Goal: Use online tool/utility

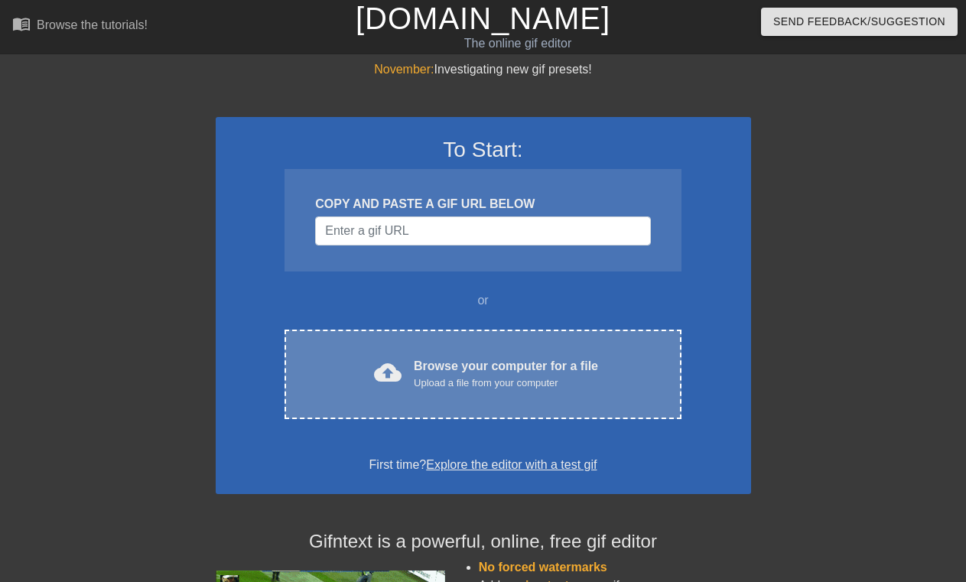
click at [485, 391] on div "cloud_upload Browse your computer for a file Upload a file from your computer C…" at bounding box center [483, 375] width 396 height 90
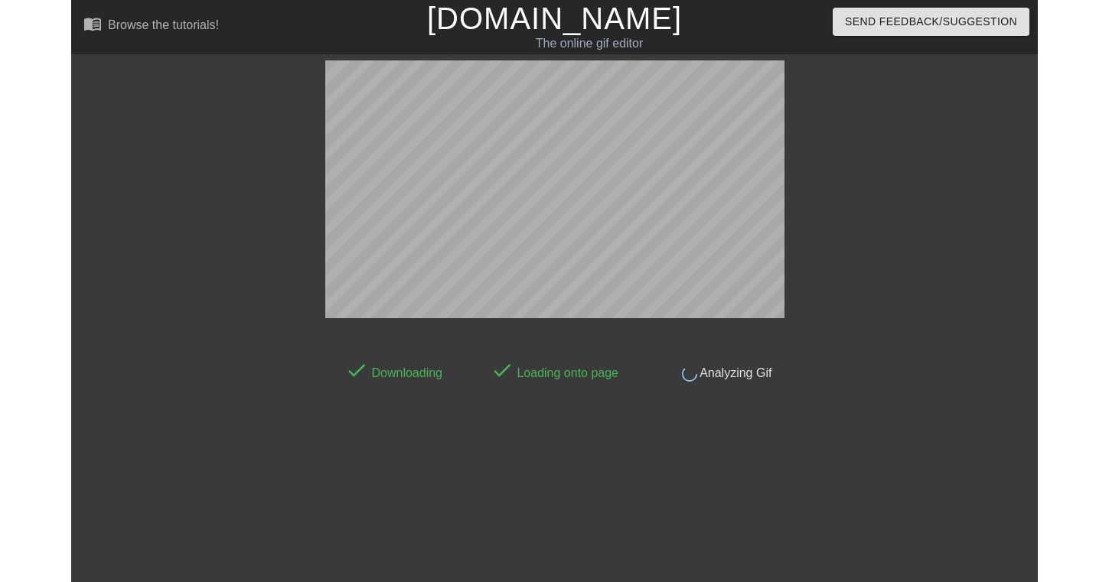
scroll to position [37, 0]
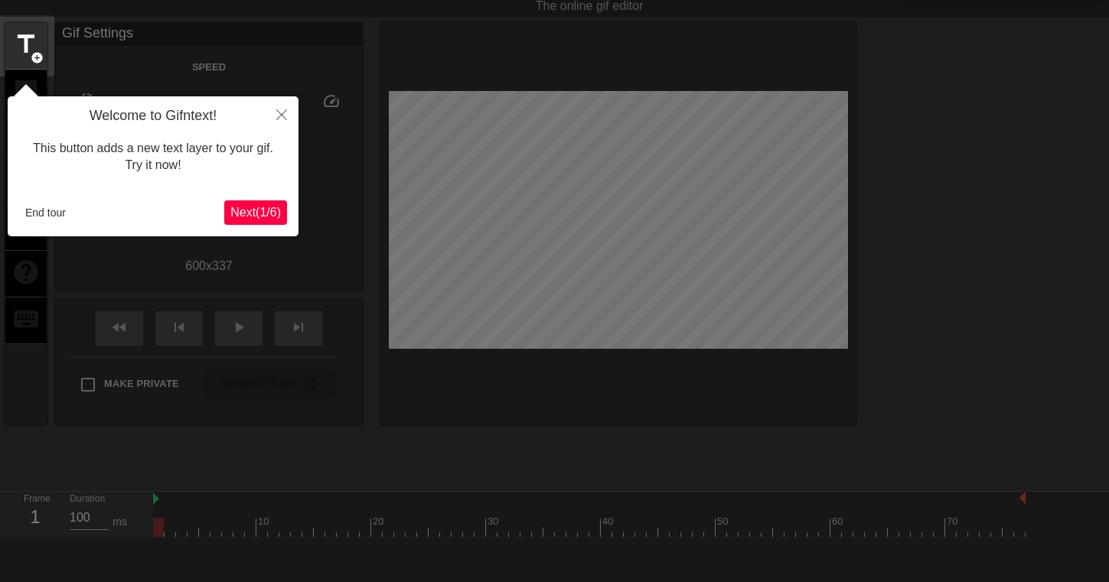
click at [256, 212] on span "Next ( 1 / 6 )" at bounding box center [255, 212] width 50 height 13
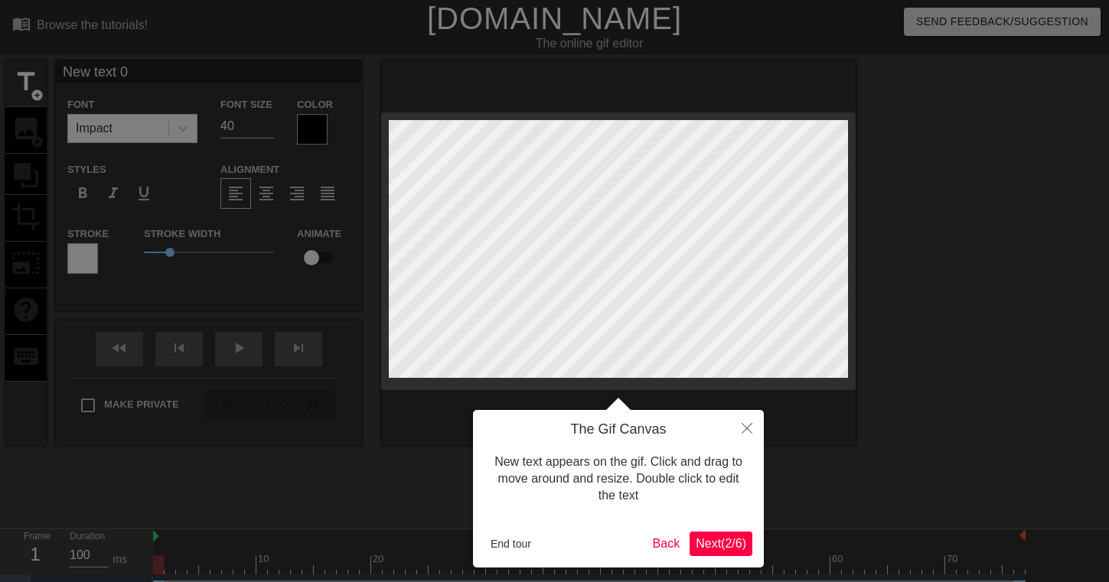
click at [710, 539] on span "Next ( 2 / 6 )" at bounding box center [720, 543] width 50 height 13
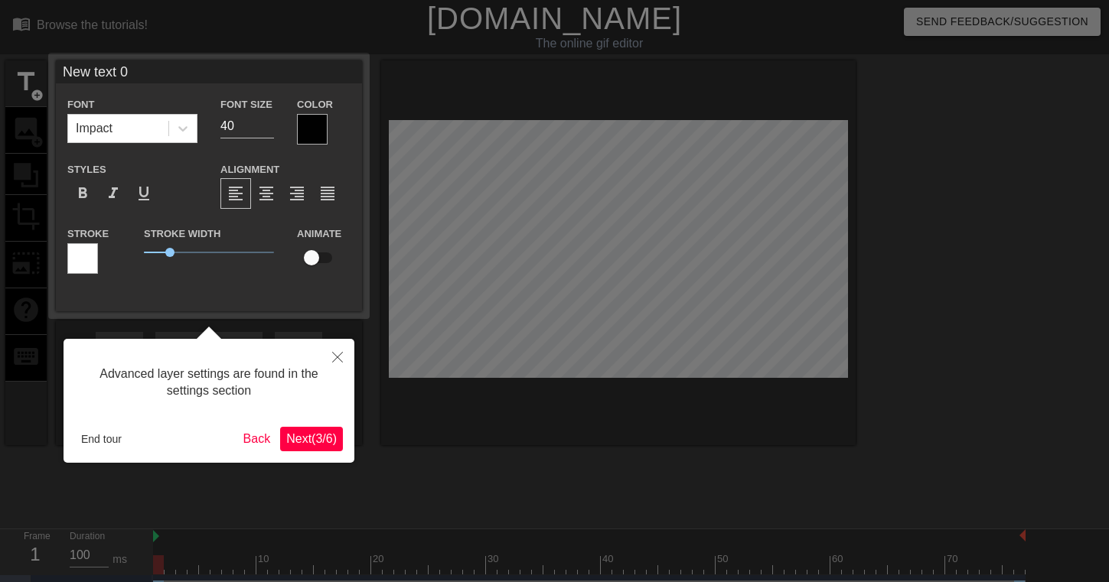
scroll to position [30, 0]
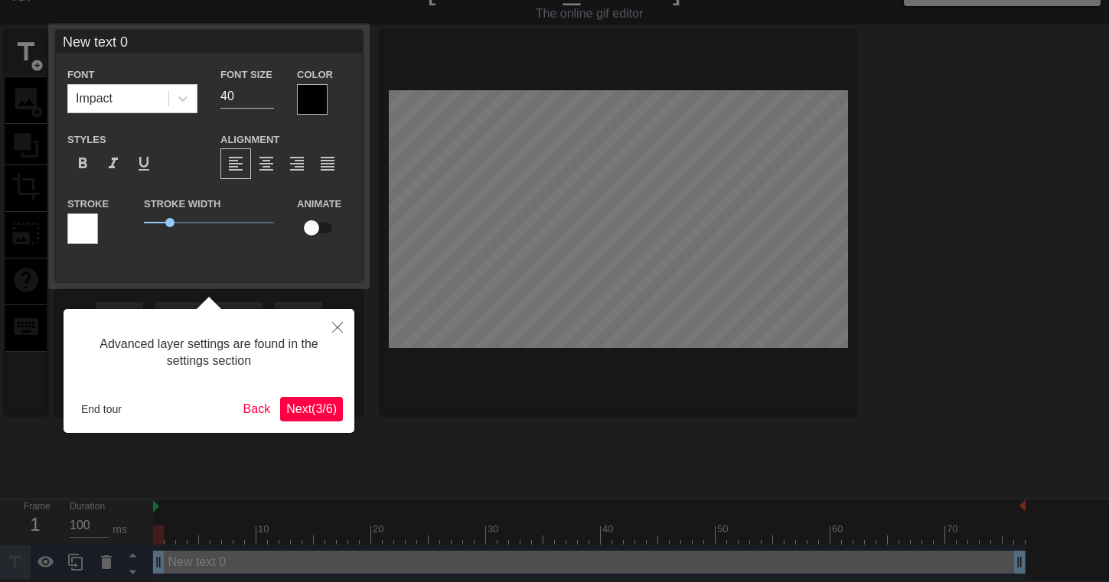
click at [291, 399] on button "Next ( 3 / 6 )" at bounding box center [311, 409] width 63 height 24
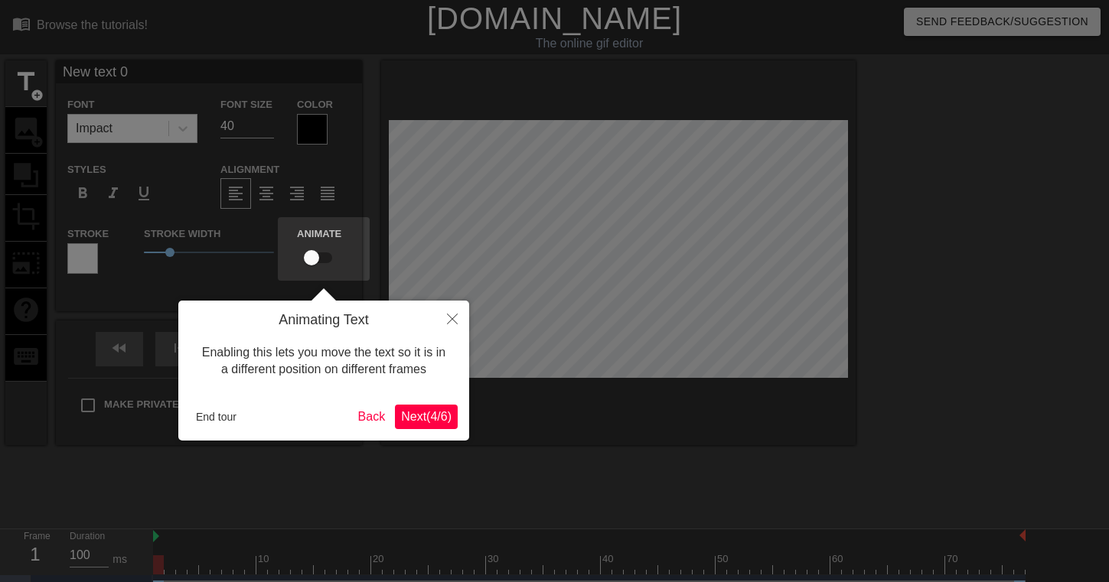
click at [403, 410] on span "Next ( 4 / 6 )" at bounding box center [426, 416] width 50 height 13
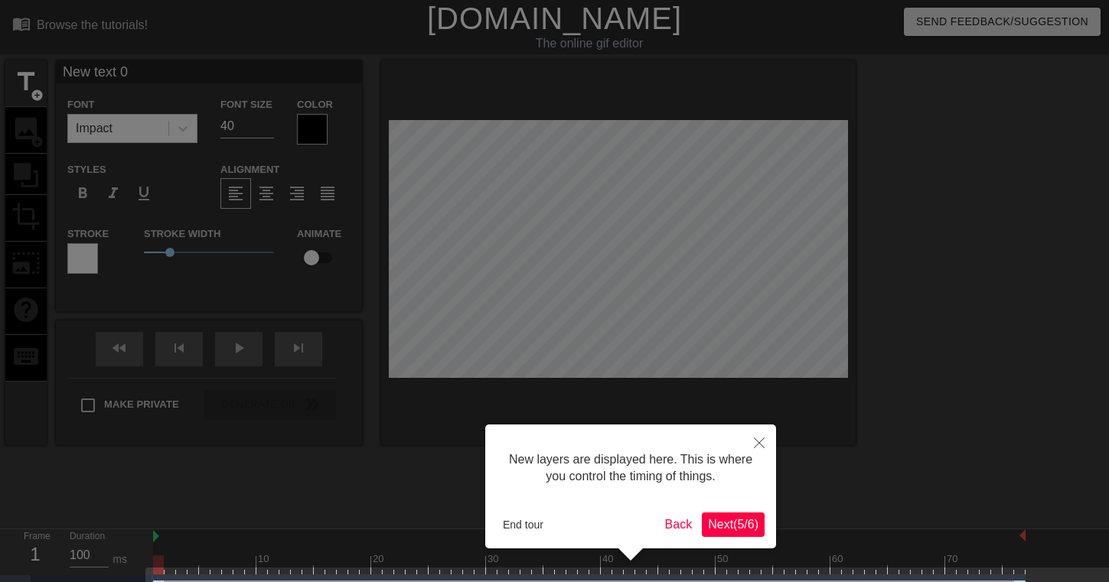
scroll to position [41, 0]
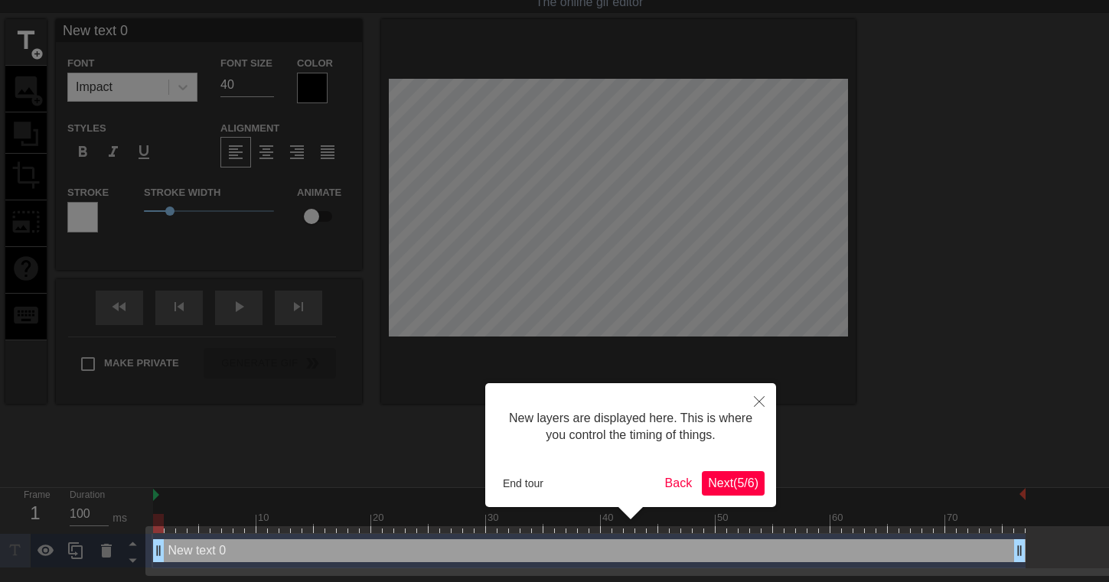
click at [715, 478] on span "Next ( 5 / 6 )" at bounding box center [733, 483] width 50 height 13
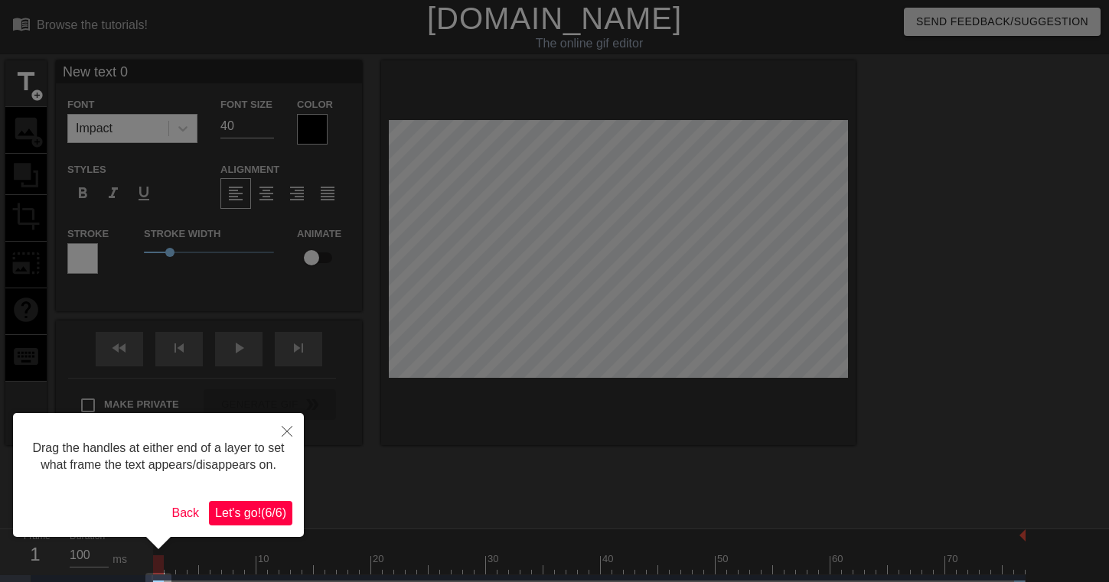
click at [220, 520] on span "Let's go! ( 6 / 6 )" at bounding box center [250, 512] width 71 height 13
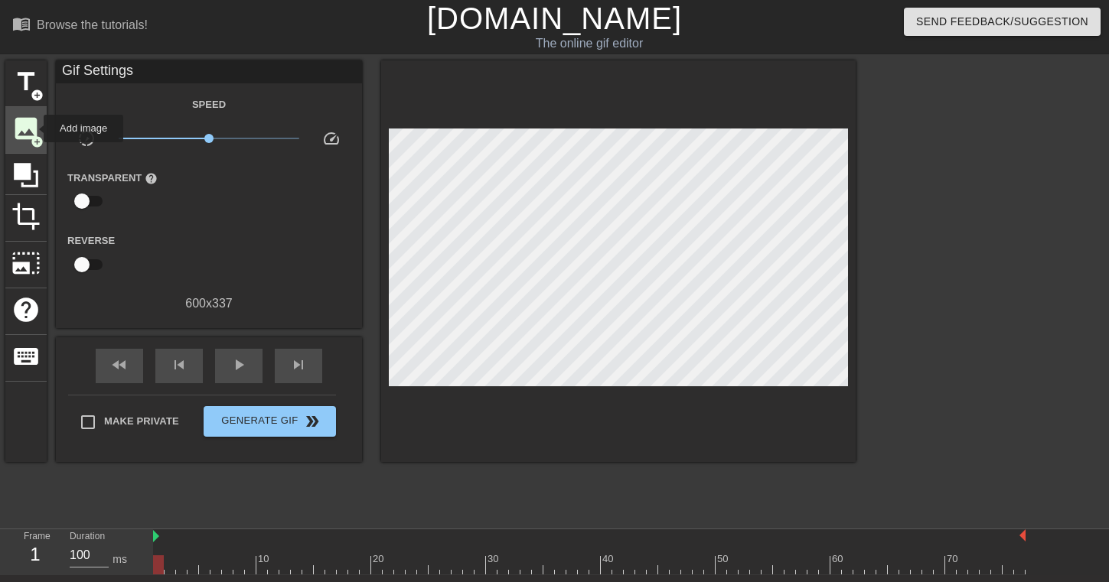
click at [33, 129] on span "image" at bounding box center [25, 128] width 29 height 29
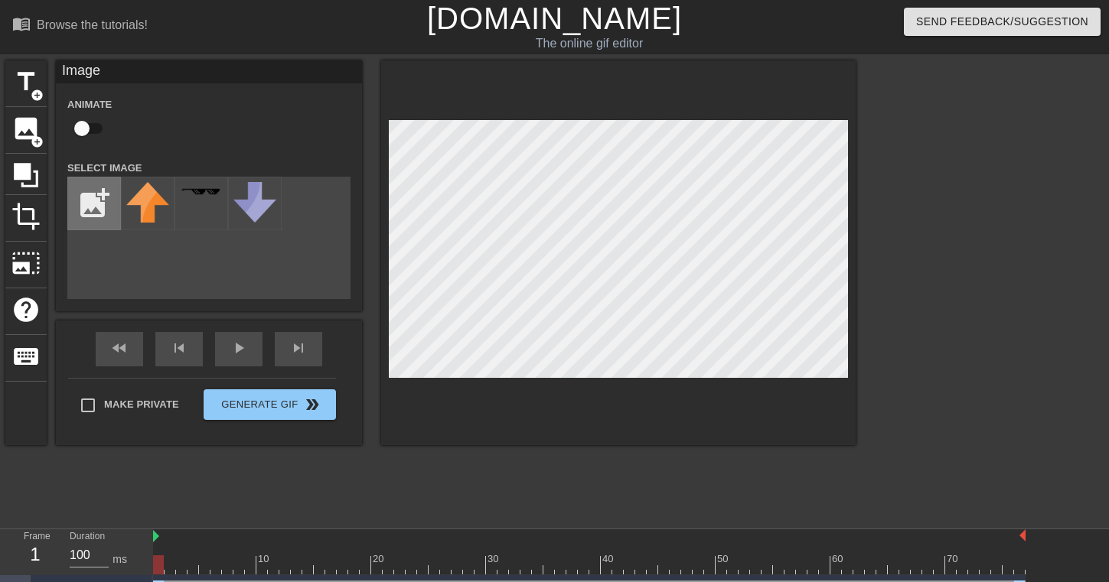
click at [90, 214] on input "file" at bounding box center [94, 204] width 52 height 52
type input "C:\fakepath\denver-broncos-logo-[GEOGRAPHIC_DATA]-broncos-logo-NxE7Hh16_t.jpg"
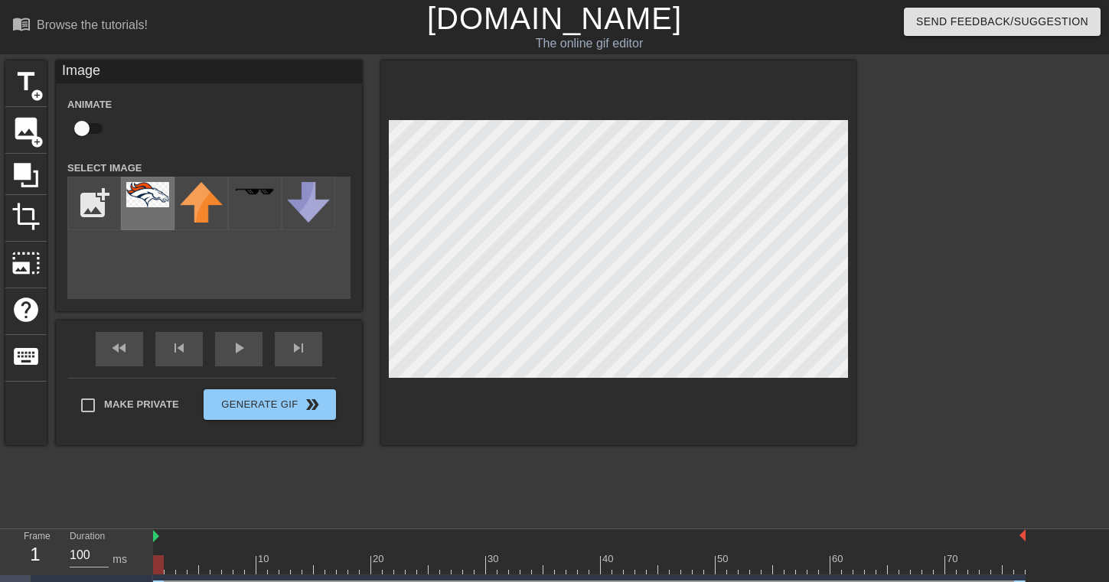
click at [138, 195] on img at bounding box center [147, 194] width 43 height 25
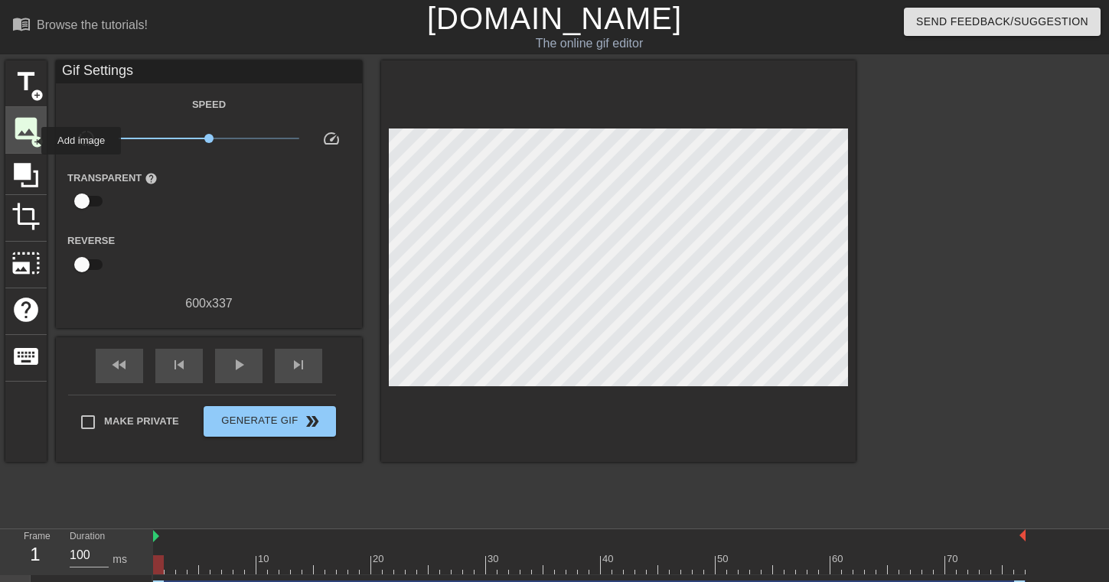
click at [31, 141] on span "add_circle" at bounding box center [37, 141] width 13 height 13
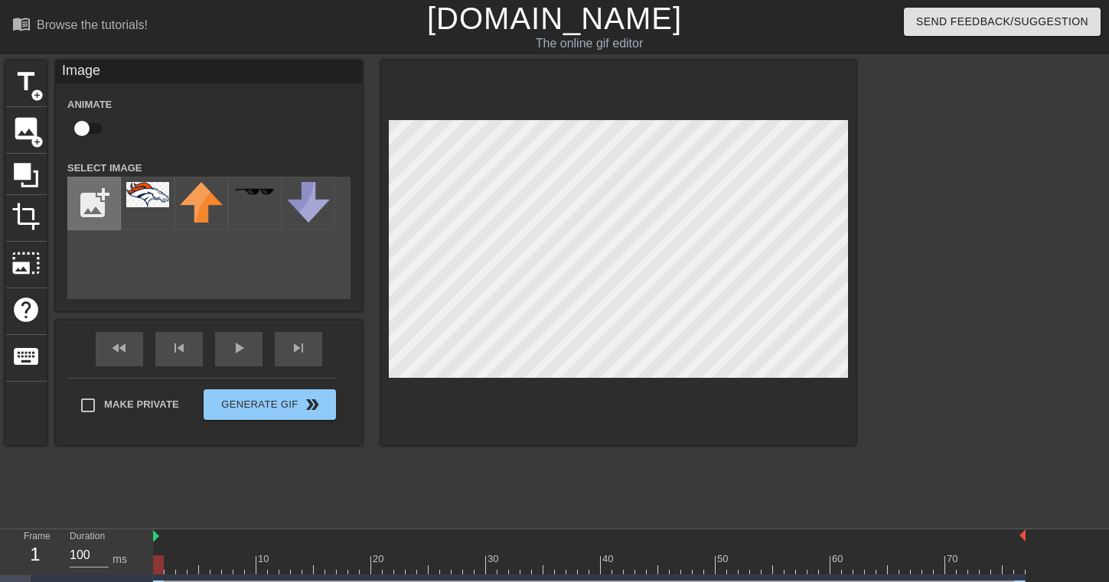
click at [101, 208] on input "file" at bounding box center [94, 204] width 52 height 52
type input "C:\fakepath\6546ce85e5ccbc5114bb24e608a3f6.webp"
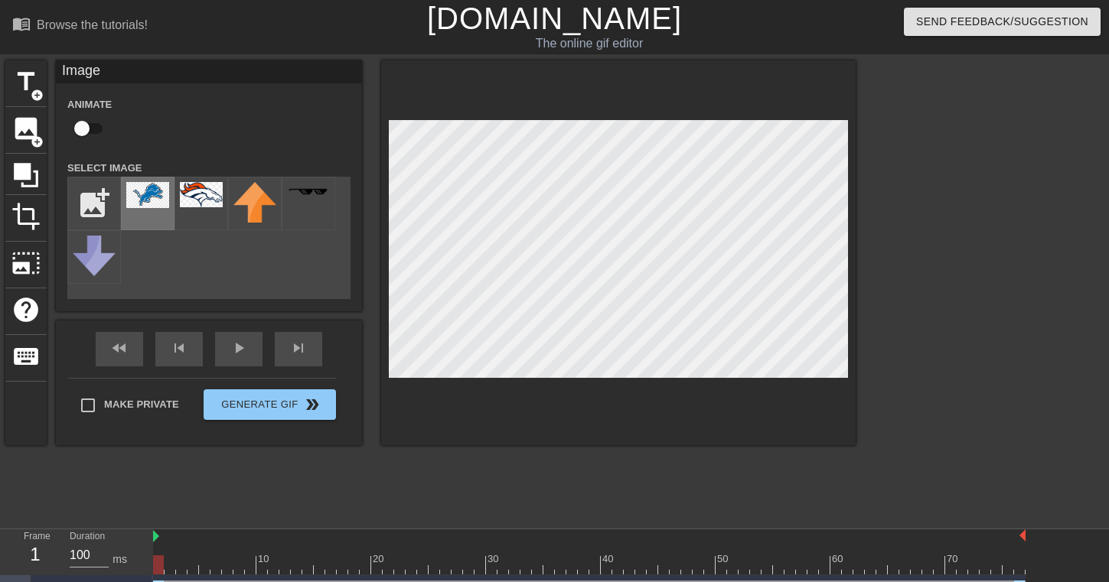
click at [149, 187] on img at bounding box center [147, 195] width 43 height 26
click at [197, 133] on div "Animate" at bounding box center [209, 119] width 306 height 48
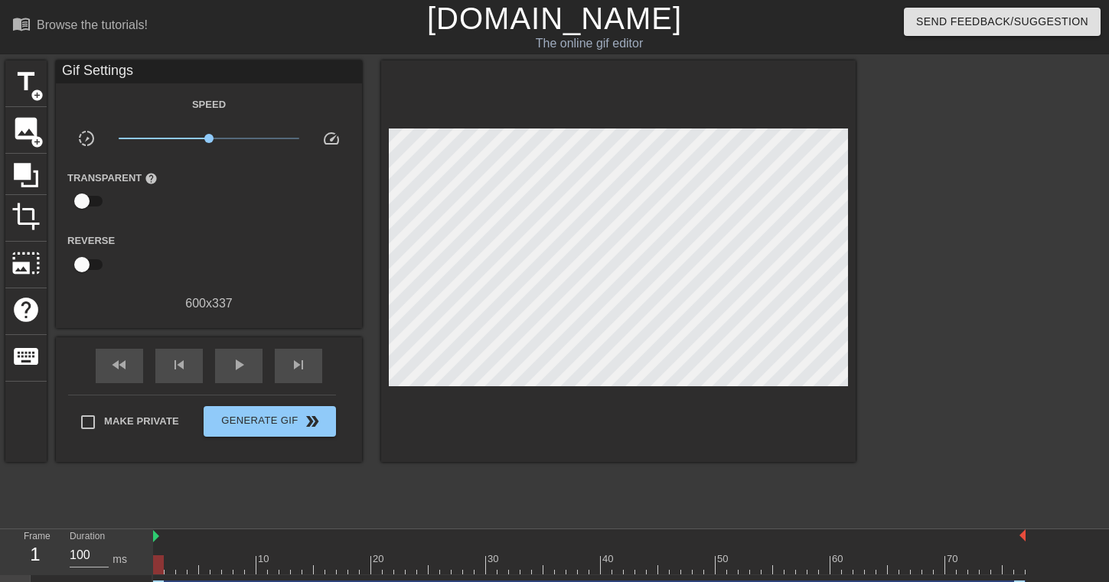
click at [197, 474] on div "title add_circle image add_circle crop photo_size_select_large help keyboard Gi…" at bounding box center [430, 289] width 850 height 459
click at [83, 200] on input "checkbox" at bounding box center [81, 201] width 87 height 29
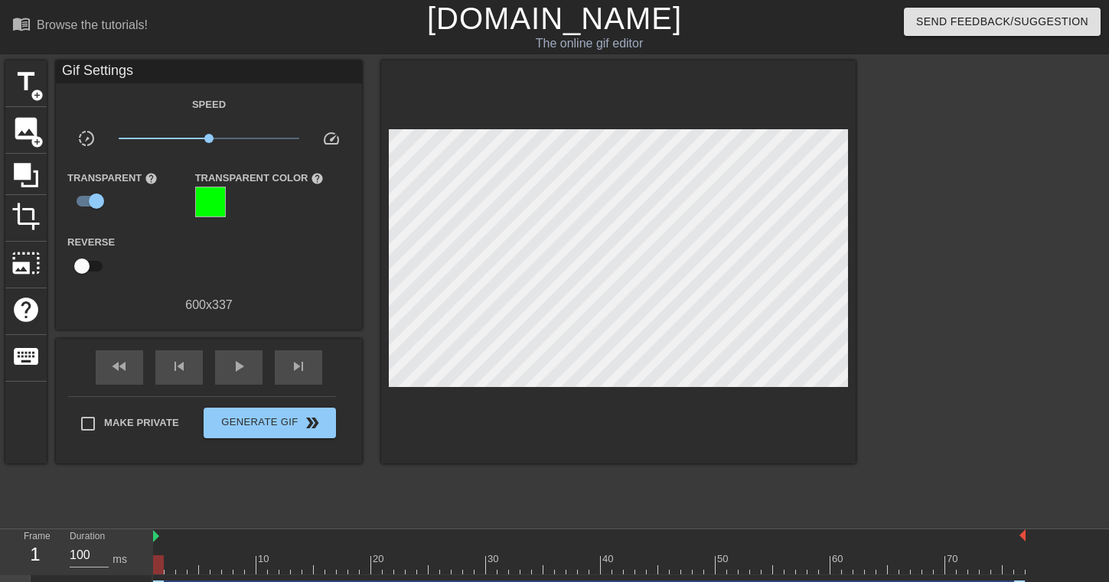
click at [213, 208] on div at bounding box center [210, 202] width 31 height 31
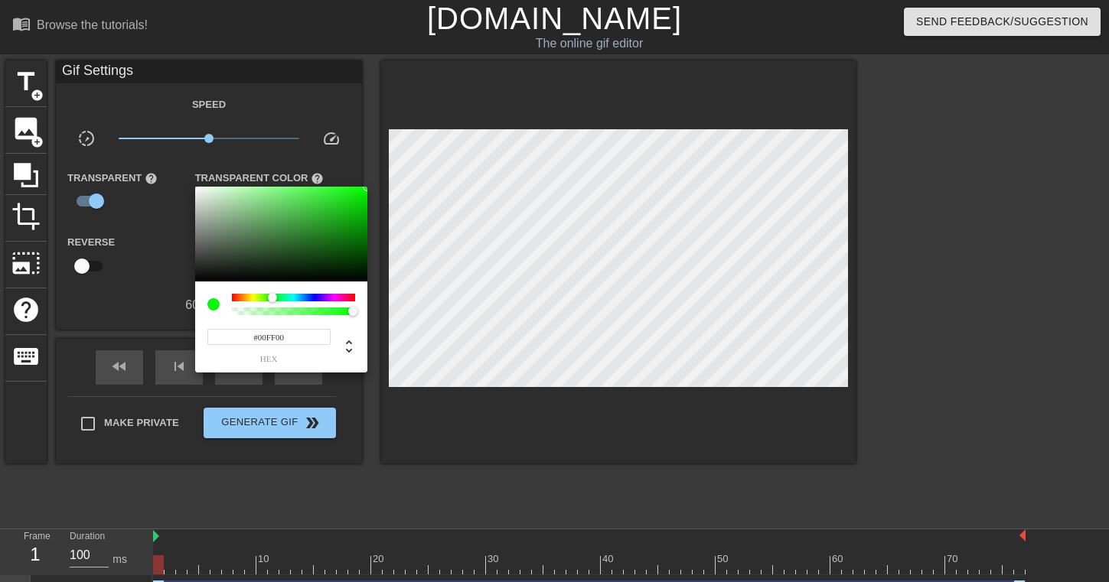
click at [160, 226] on div at bounding box center [554, 291] width 1109 height 582
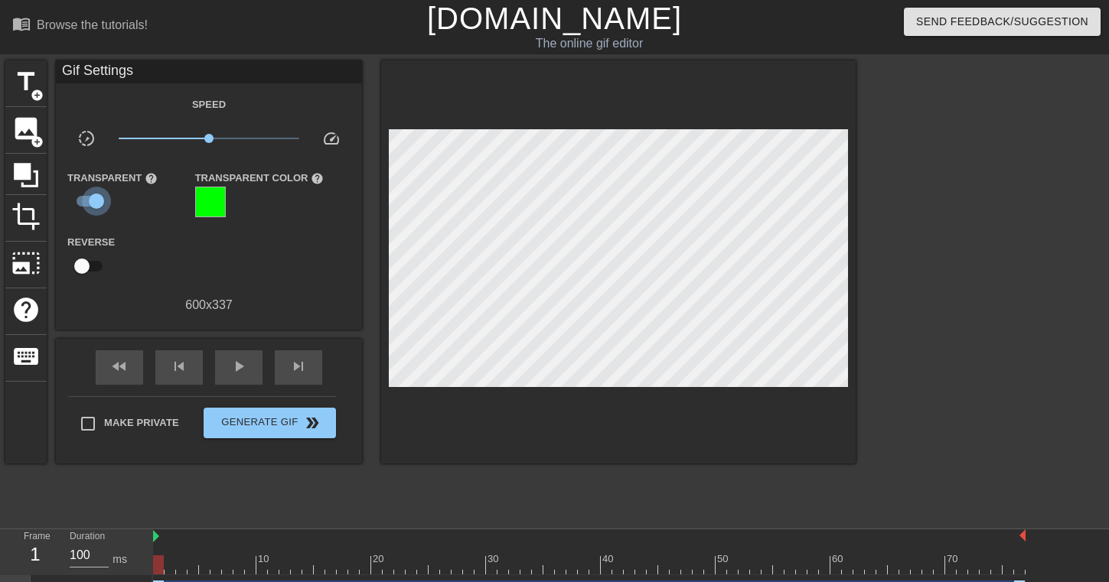
click at [99, 196] on input "checkbox" at bounding box center [96, 201] width 87 height 29
checkbox input "false"
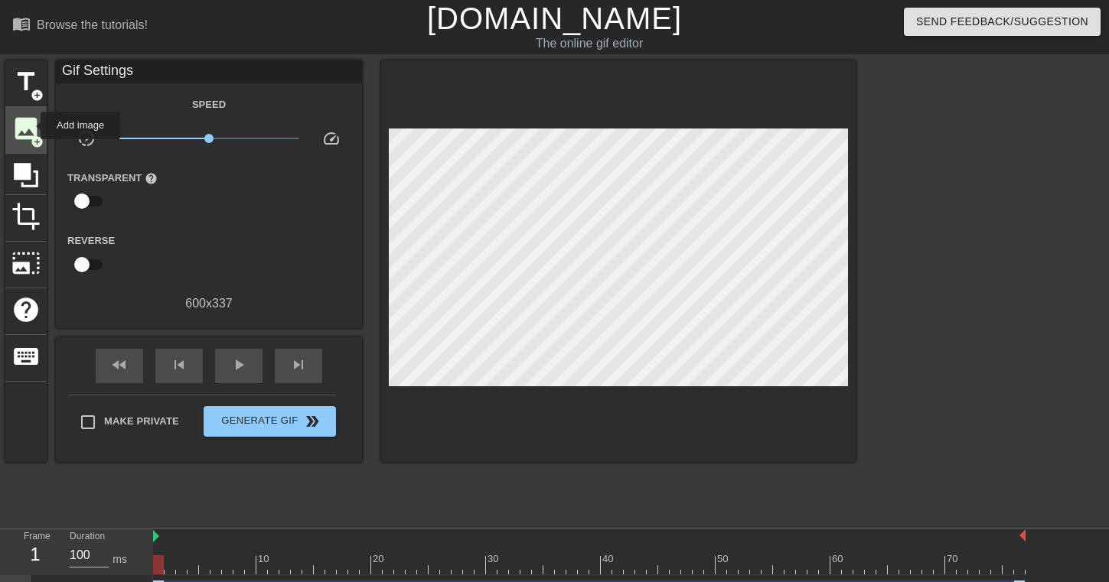
click at [31, 129] on span "image" at bounding box center [25, 128] width 29 height 29
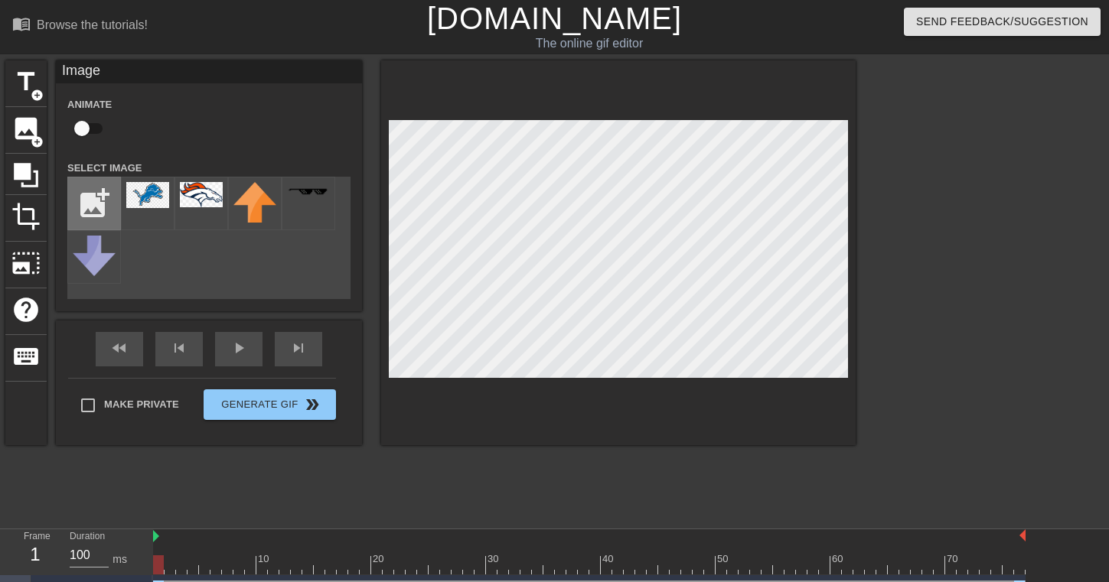
click at [99, 185] on input "file" at bounding box center [94, 204] width 52 height 52
type input "C:\fakepath\kisspng-houston-texans-nfl-san-francisco-49ers-[US_STATE]-t-5aefb23…"
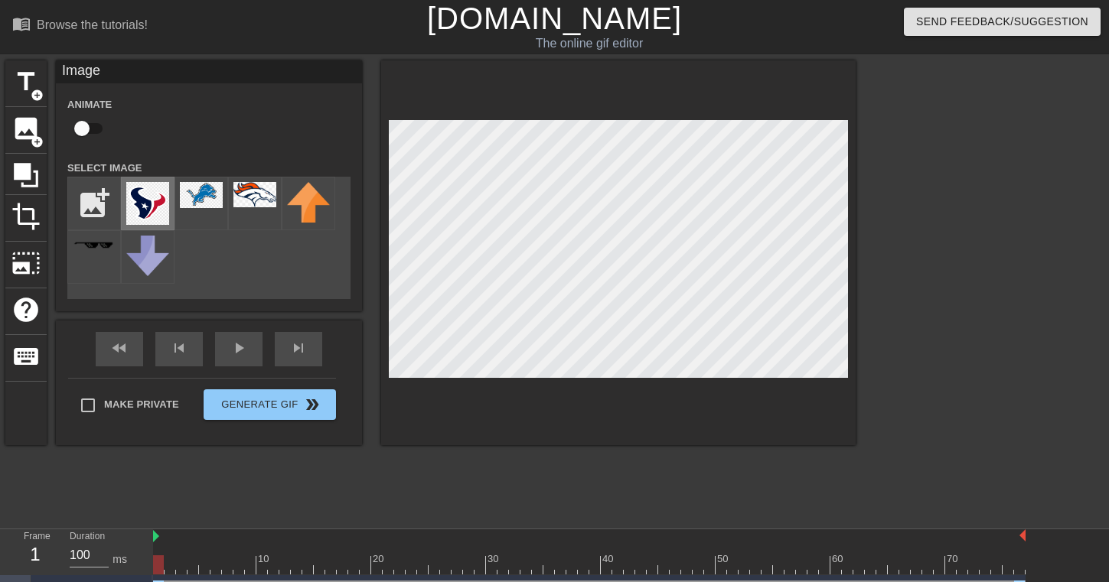
click at [154, 190] on img at bounding box center [147, 203] width 43 height 43
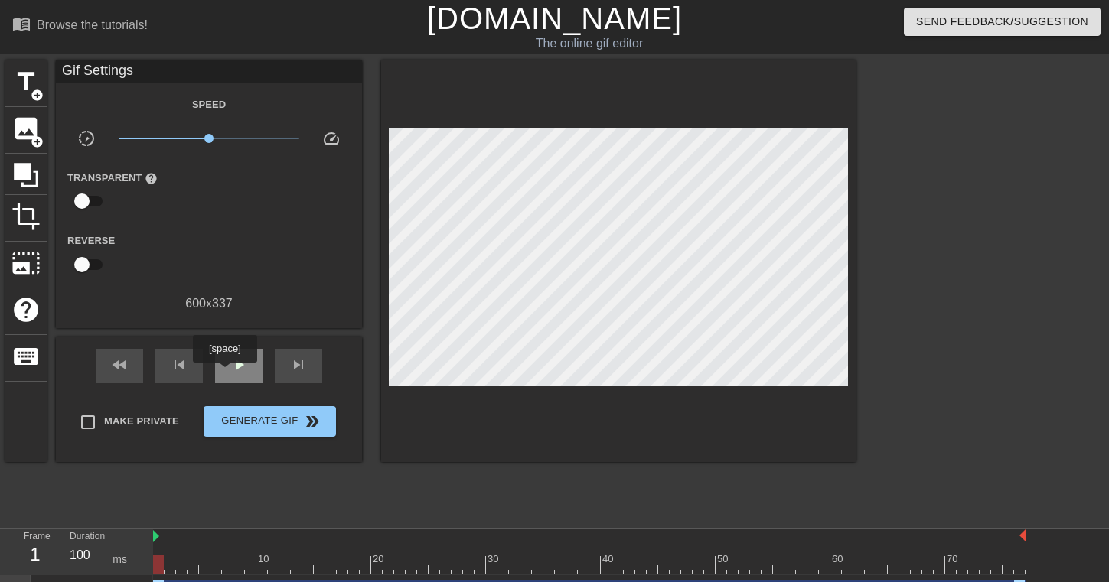
click at [226, 373] on div "play_arrow" at bounding box center [238, 366] width 47 height 34
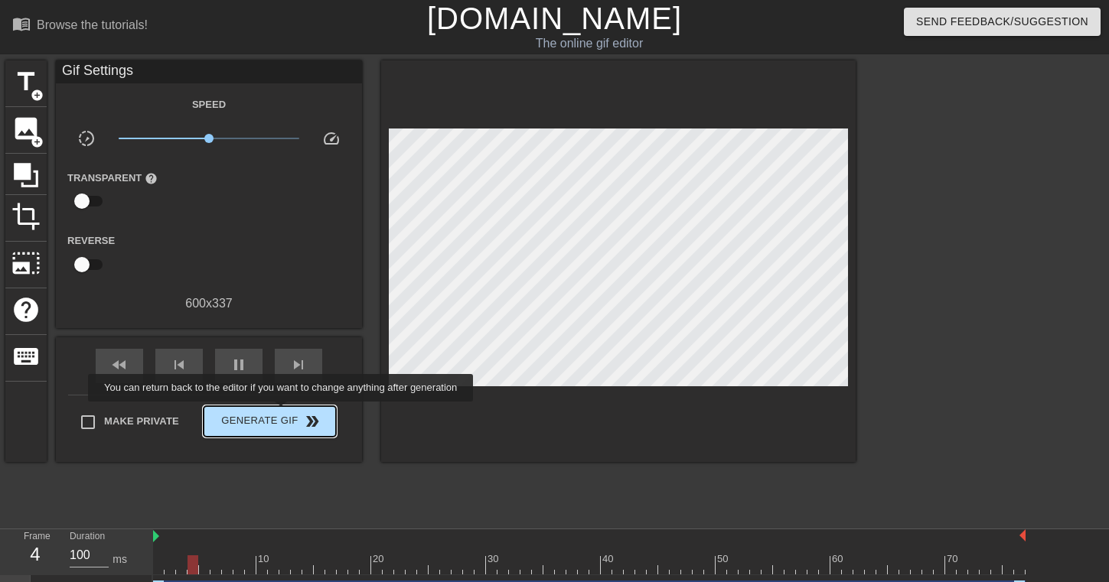
click at [290, 414] on span "Generate Gif double_arrow" at bounding box center [270, 421] width 120 height 18
